Goal: Check status

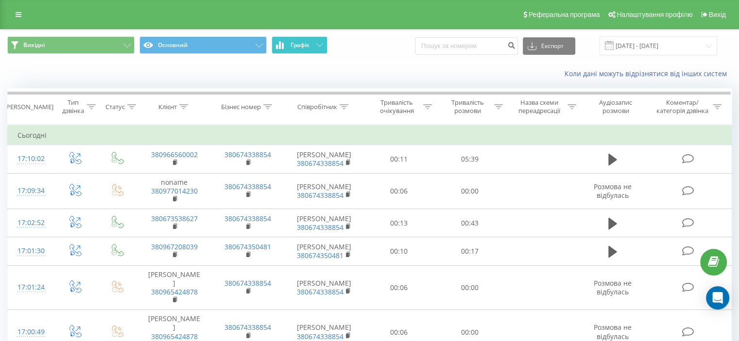
click at [309, 40] on button "Графік" at bounding box center [300, 44] width 56 height 17
